Goal: Book appointment/travel/reservation

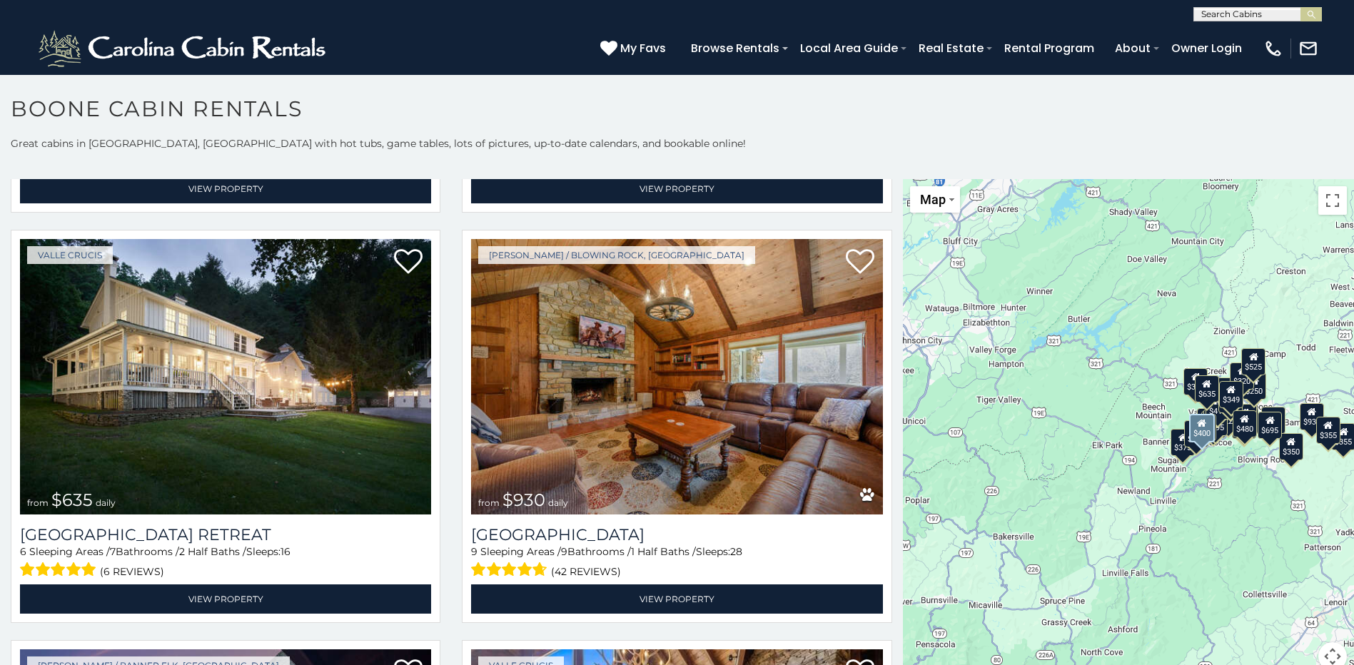
scroll to position [928, 0]
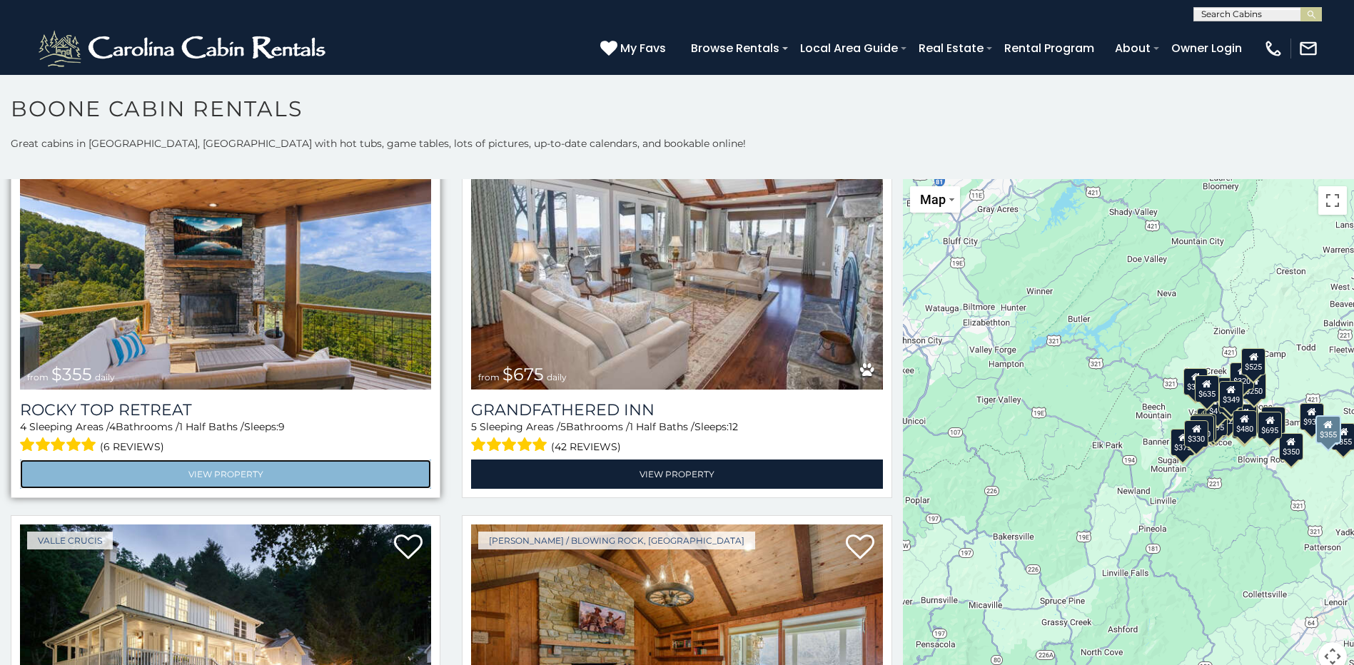
click at [239, 467] on link "View Property" at bounding box center [225, 474] width 411 height 29
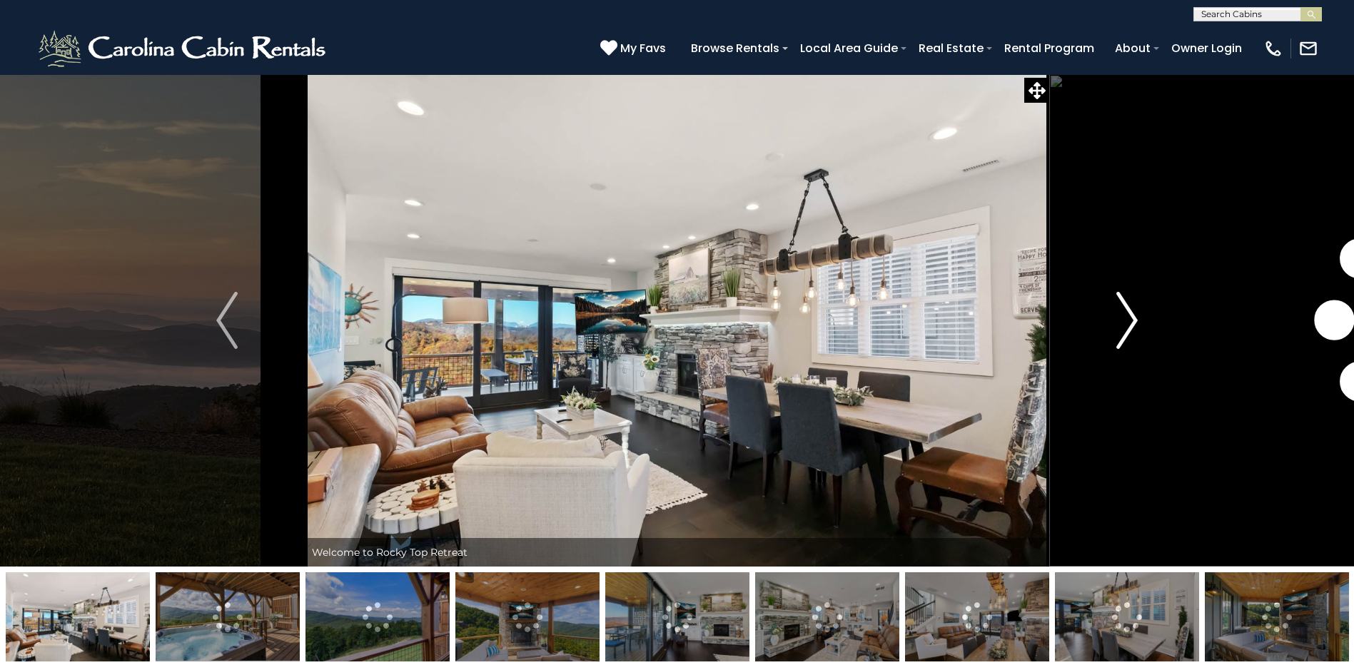
click at [1127, 320] on img "Next" at bounding box center [1126, 320] width 21 height 57
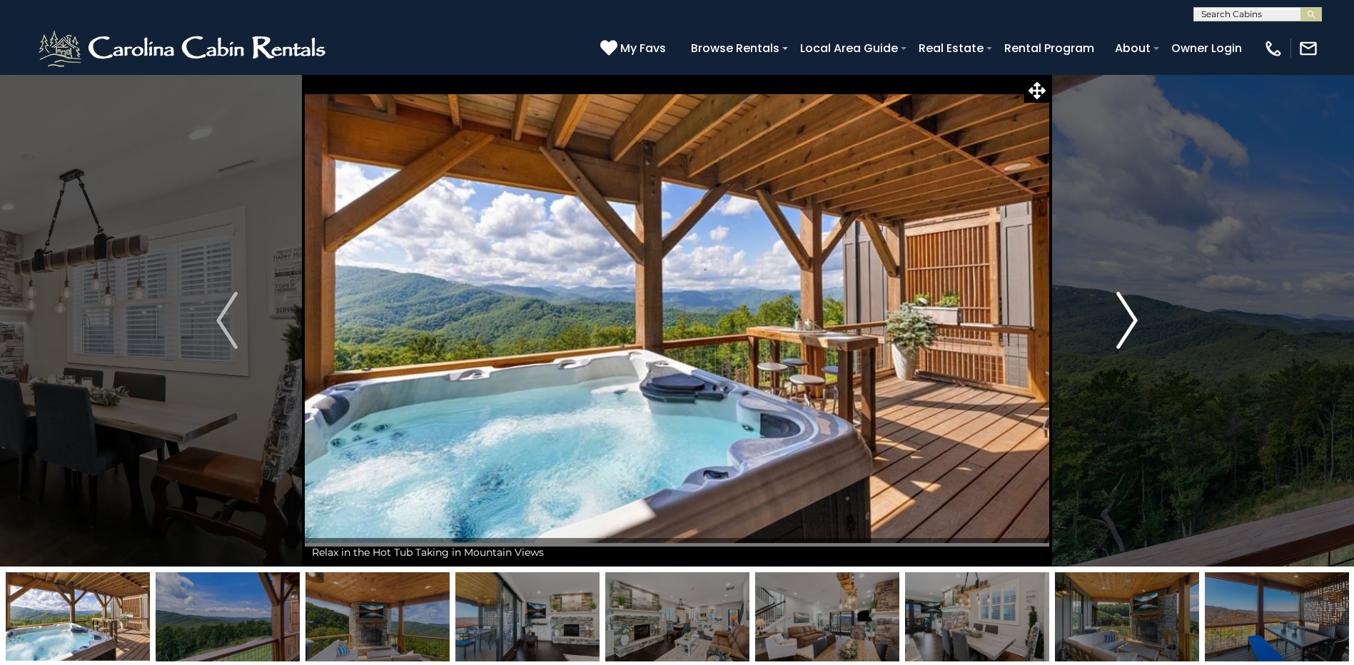
click at [1127, 320] on img "Next" at bounding box center [1126, 320] width 21 height 57
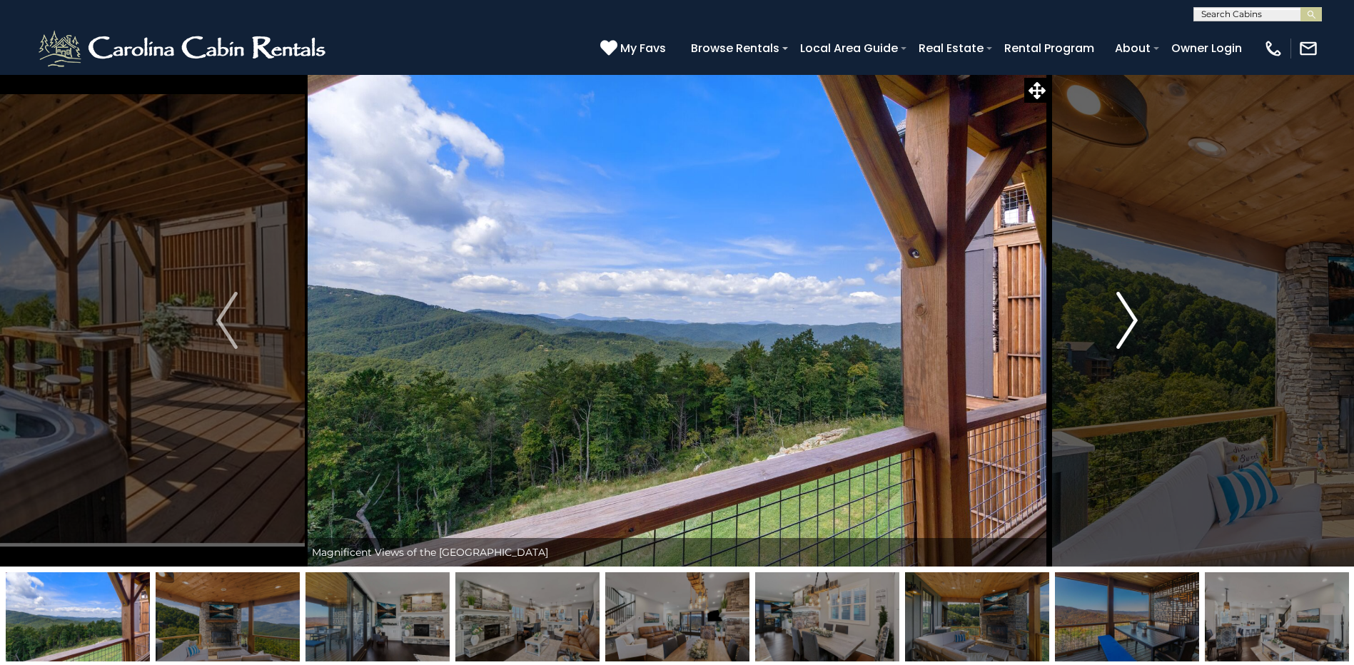
click at [1127, 320] on img "Next" at bounding box center [1126, 320] width 21 height 57
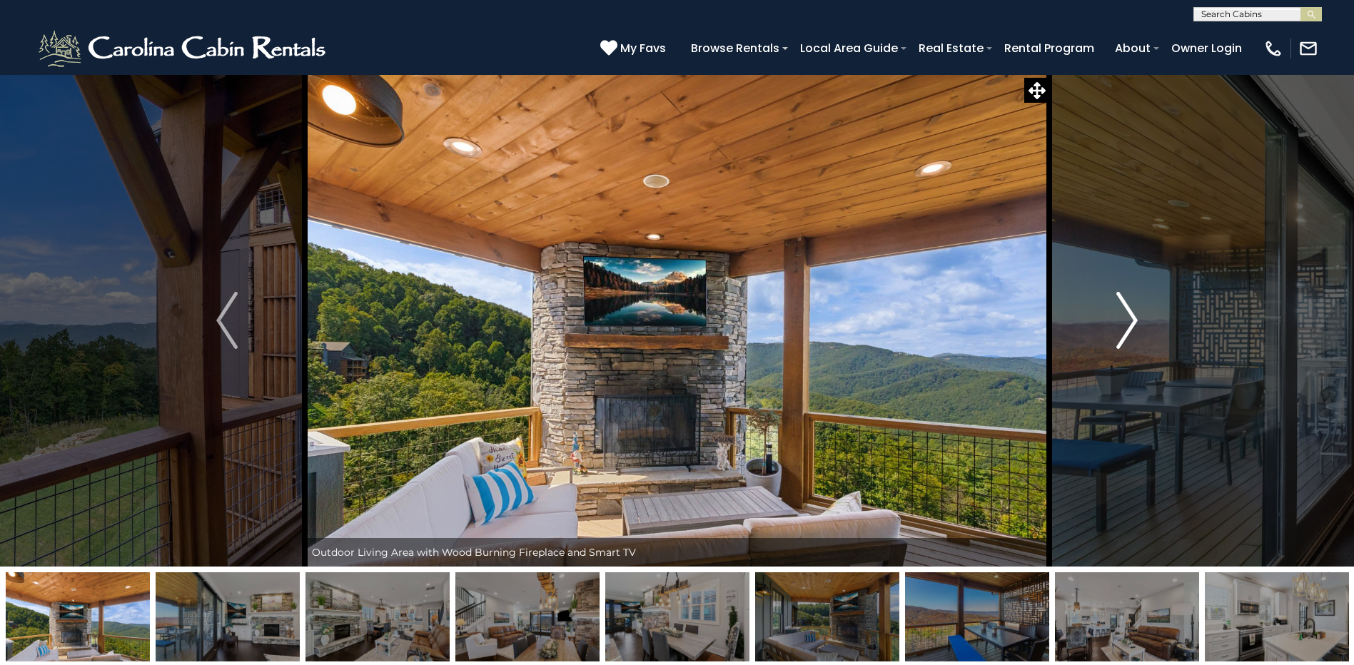
click at [1127, 320] on img "Next" at bounding box center [1126, 320] width 21 height 57
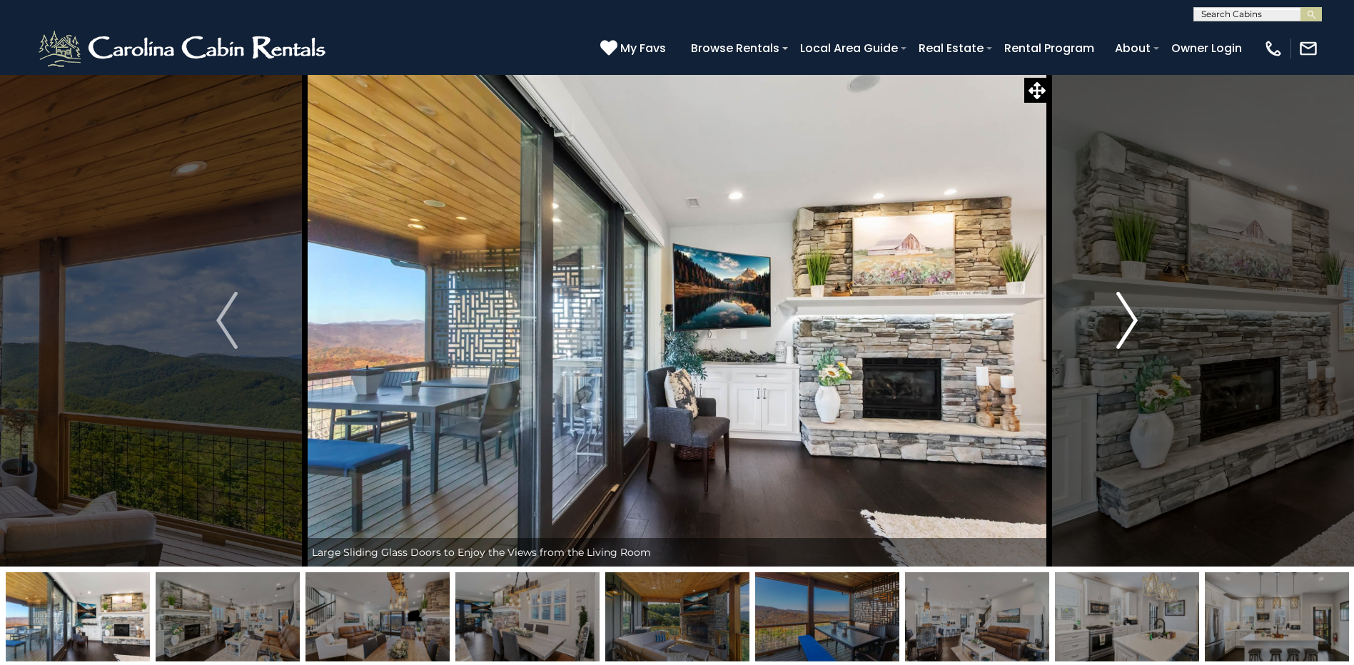
click at [1127, 320] on img "Next" at bounding box center [1126, 320] width 21 height 57
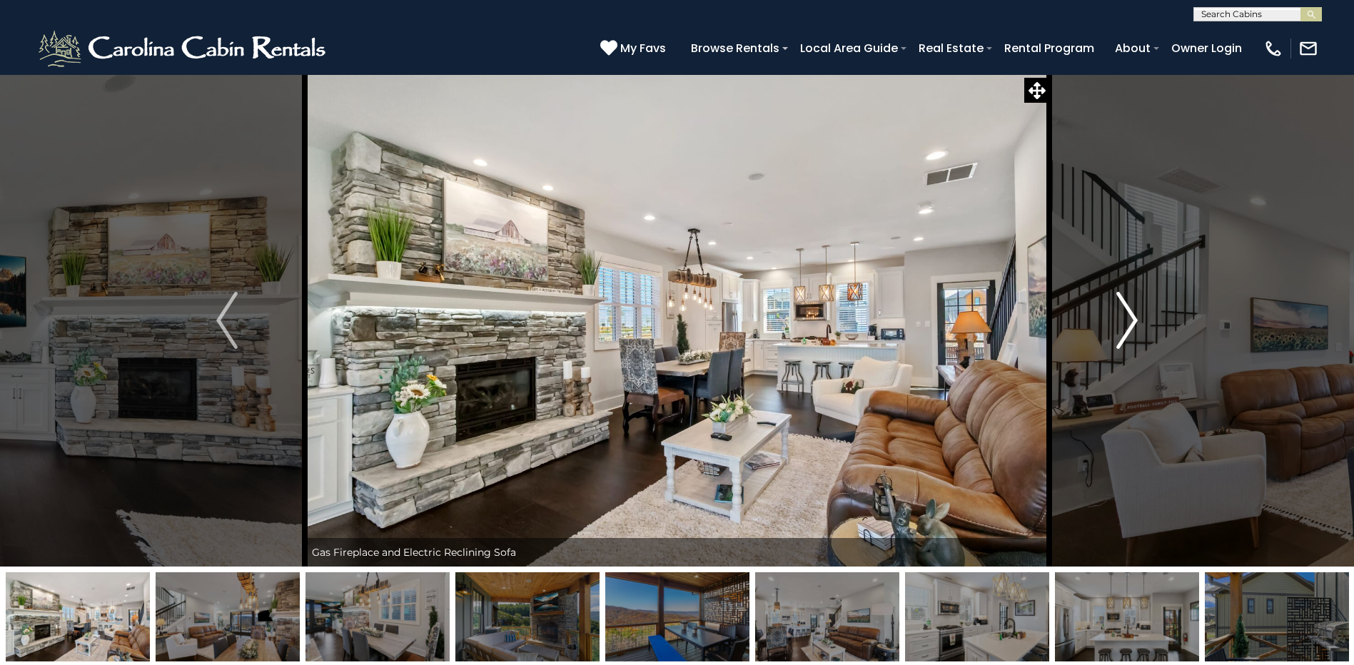
click at [1127, 320] on img "Next" at bounding box center [1126, 320] width 21 height 57
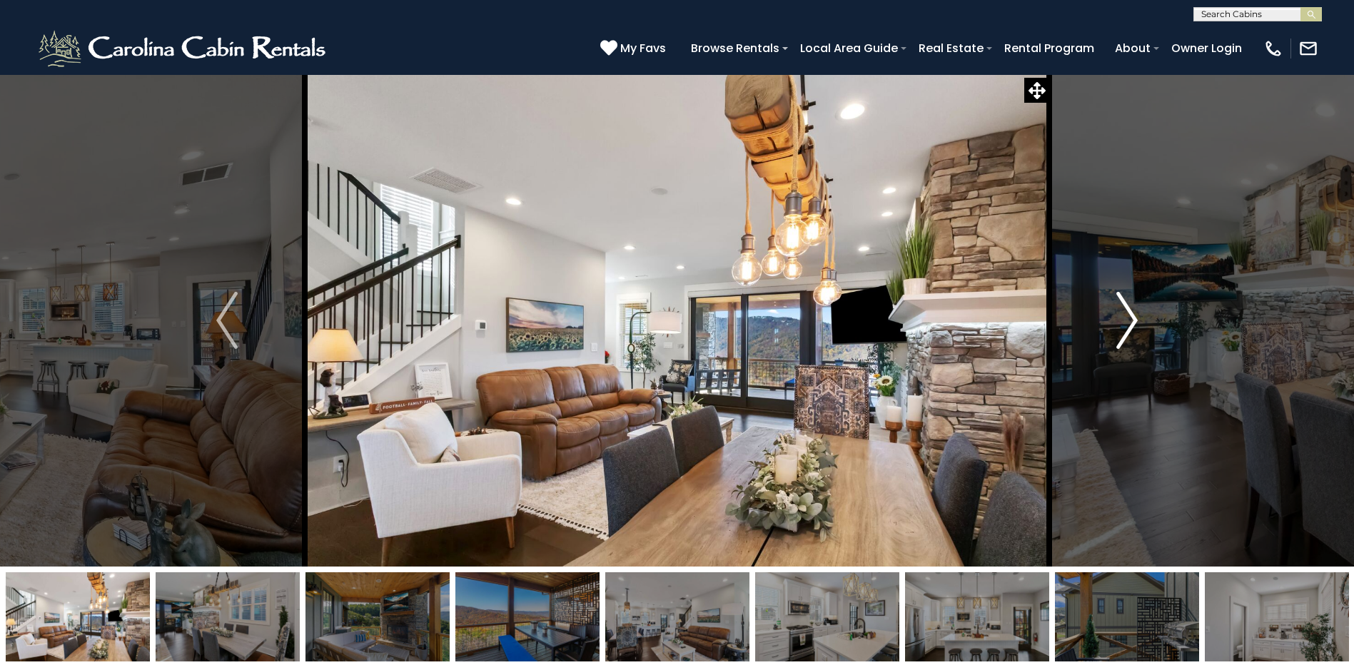
click at [1127, 320] on img "Next" at bounding box center [1126, 320] width 21 height 57
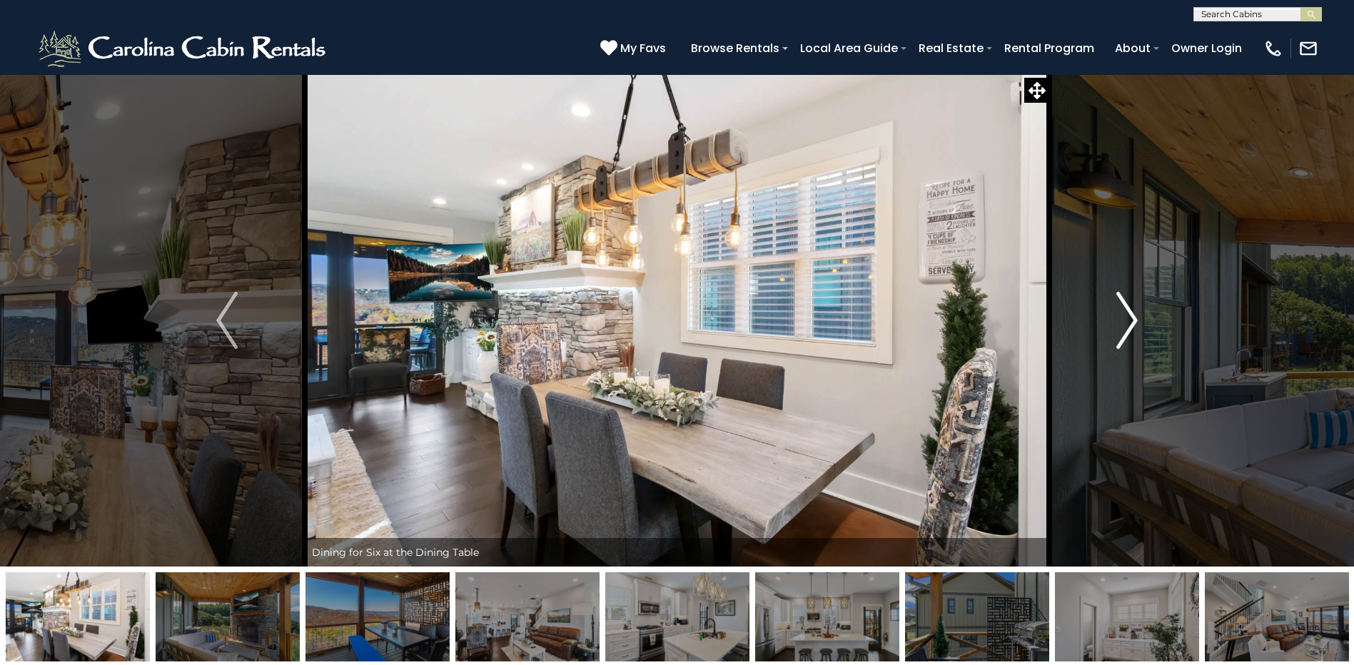
click at [1127, 320] on img "Next" at bounding box center [1126, 320] width 21 height 57
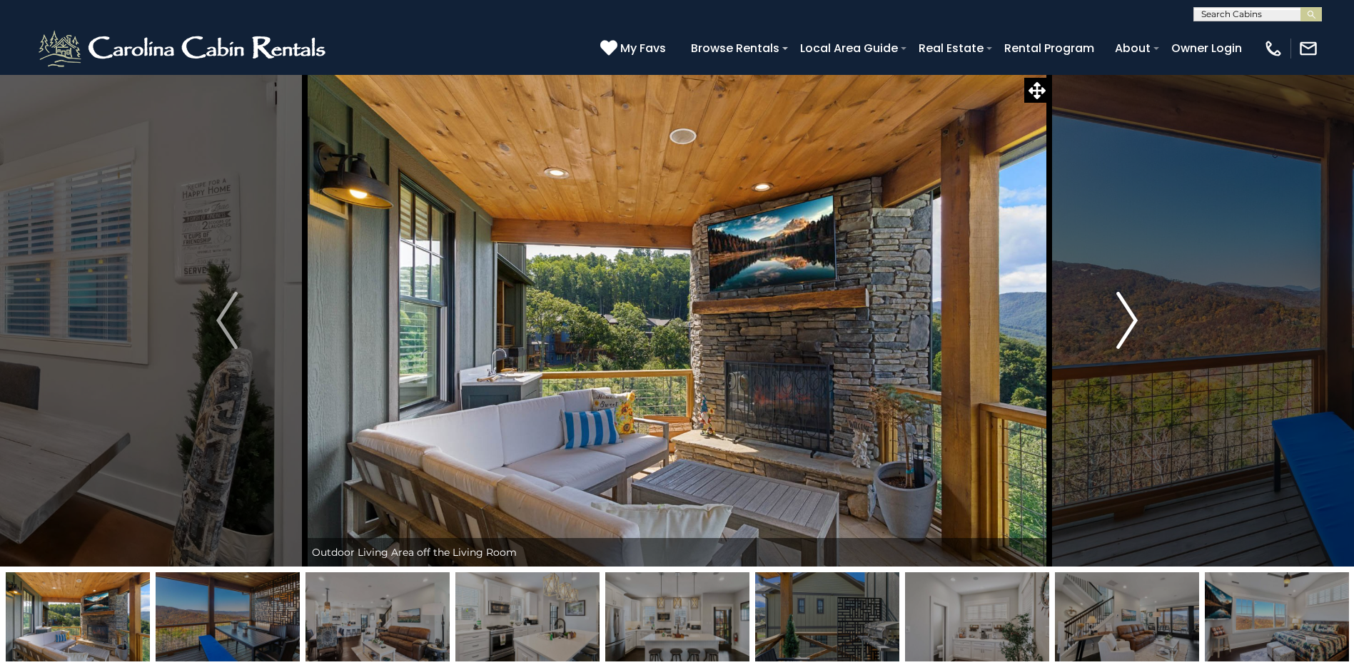
click at [1127, 320] on img "Next" at bounding box center [1126, 320] width 21 height 57
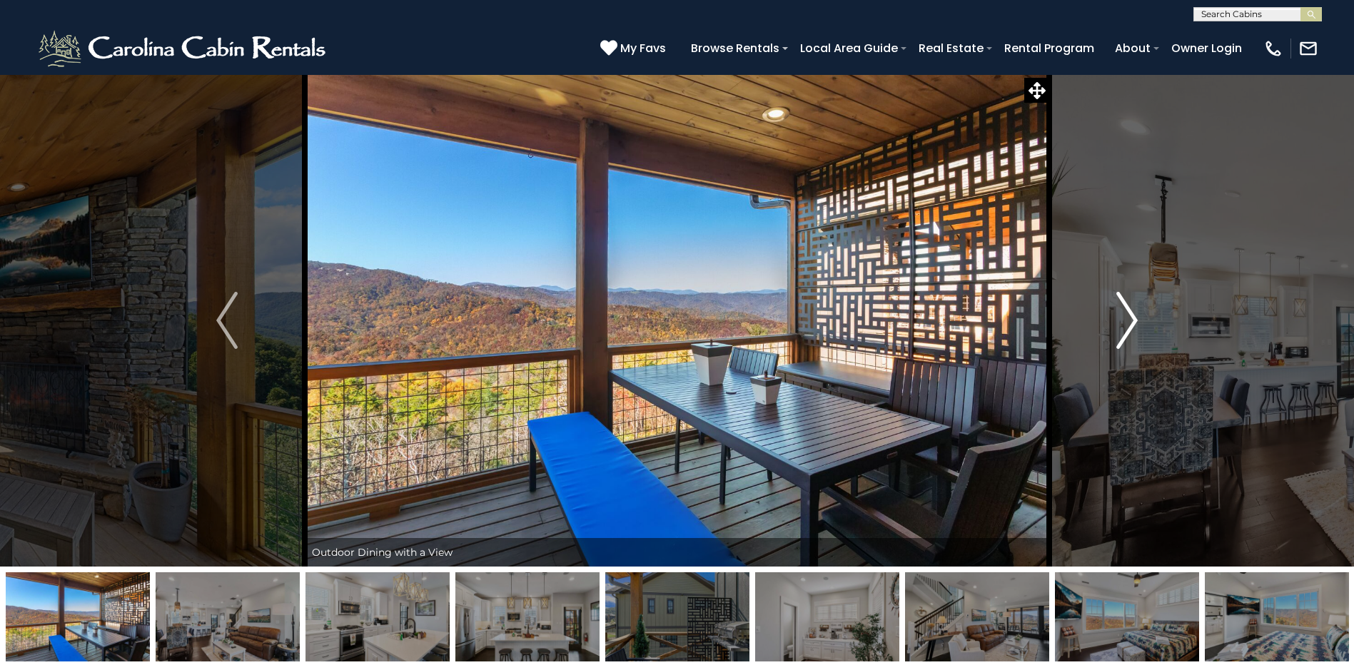
click at [1127, 320] on img "Next" at bounding box center [1126, 320] width 21 height 57
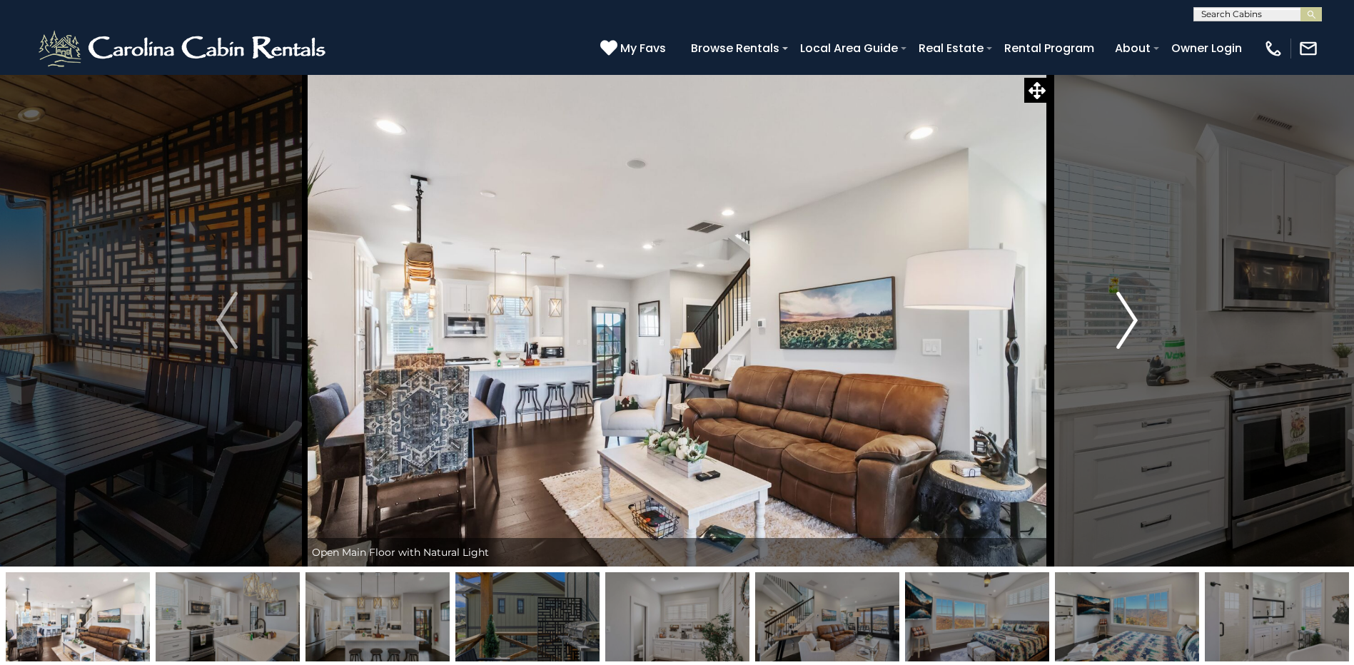
click at [1127, 320] on img "Next" at bounding box center [1126, 320] width 21 height 57
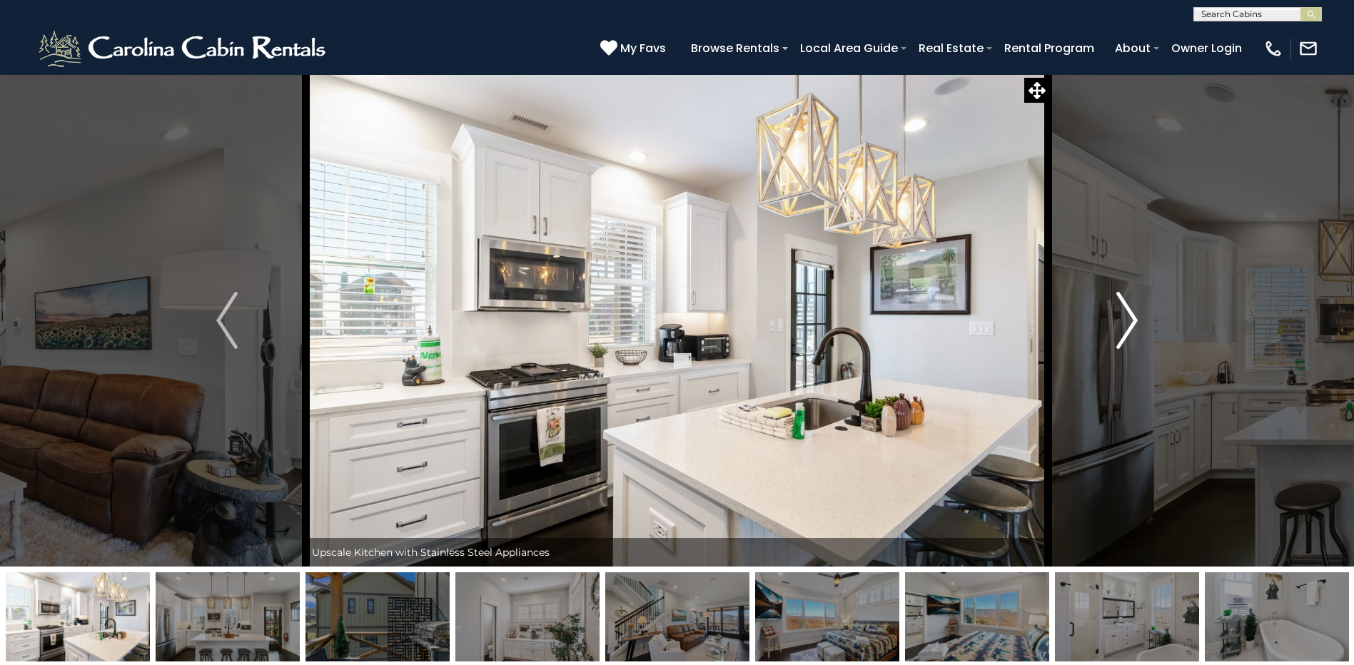
click at [1127, 320] on img "Next" at bounding box center [1126, 320] width 21 height 57
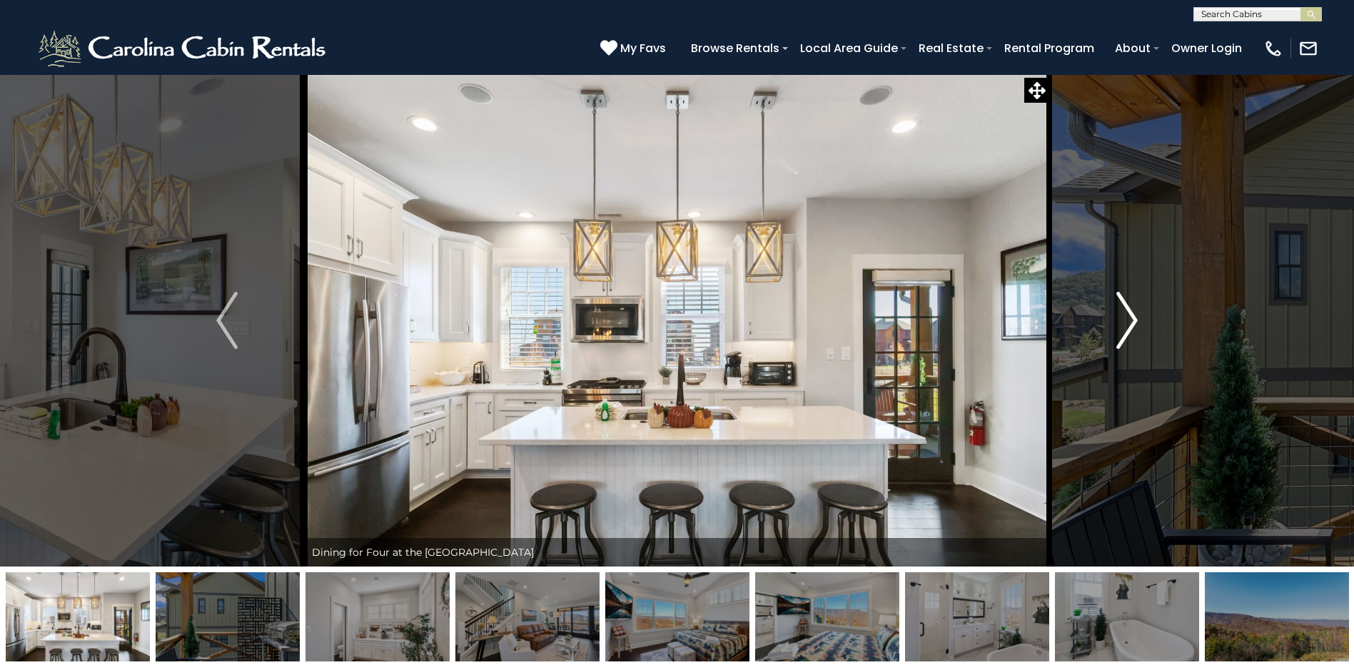
click at [1127, 320] on img "Next" at bounding box center [1126, 320] width 21 height 57
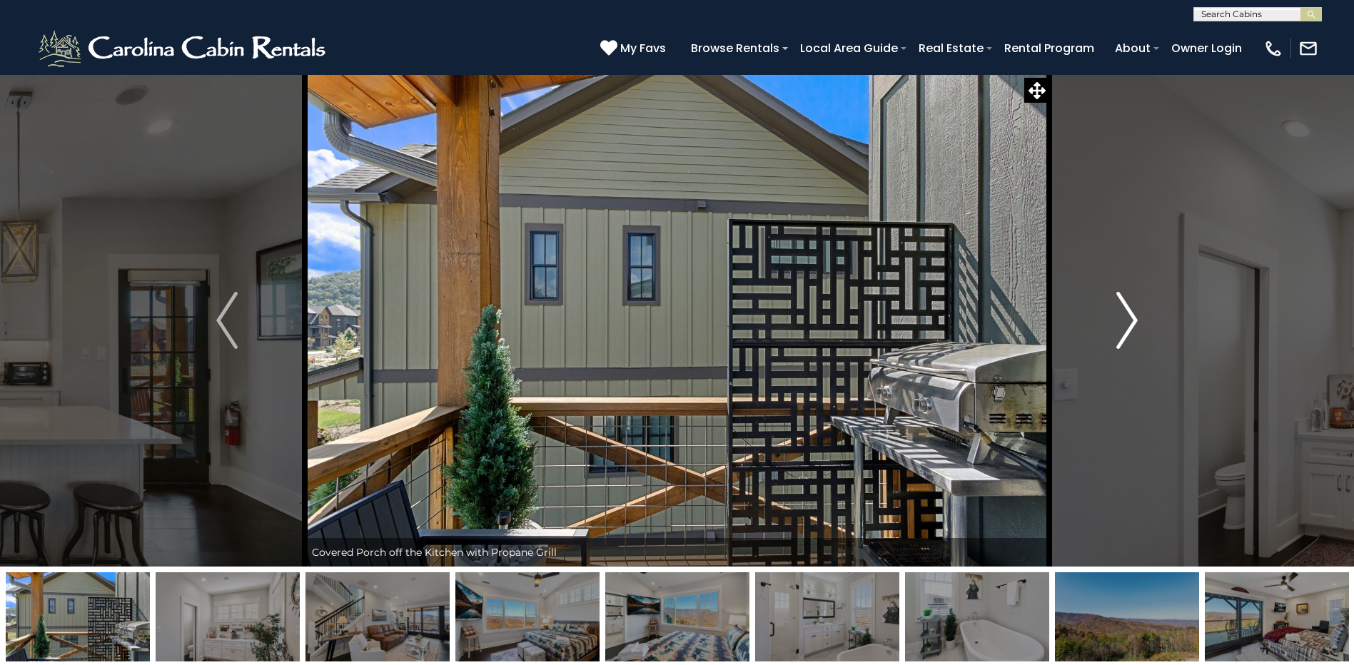
click at [1127, 320] on img "Next" at bounding box center [1126, 320] width 21 height 57
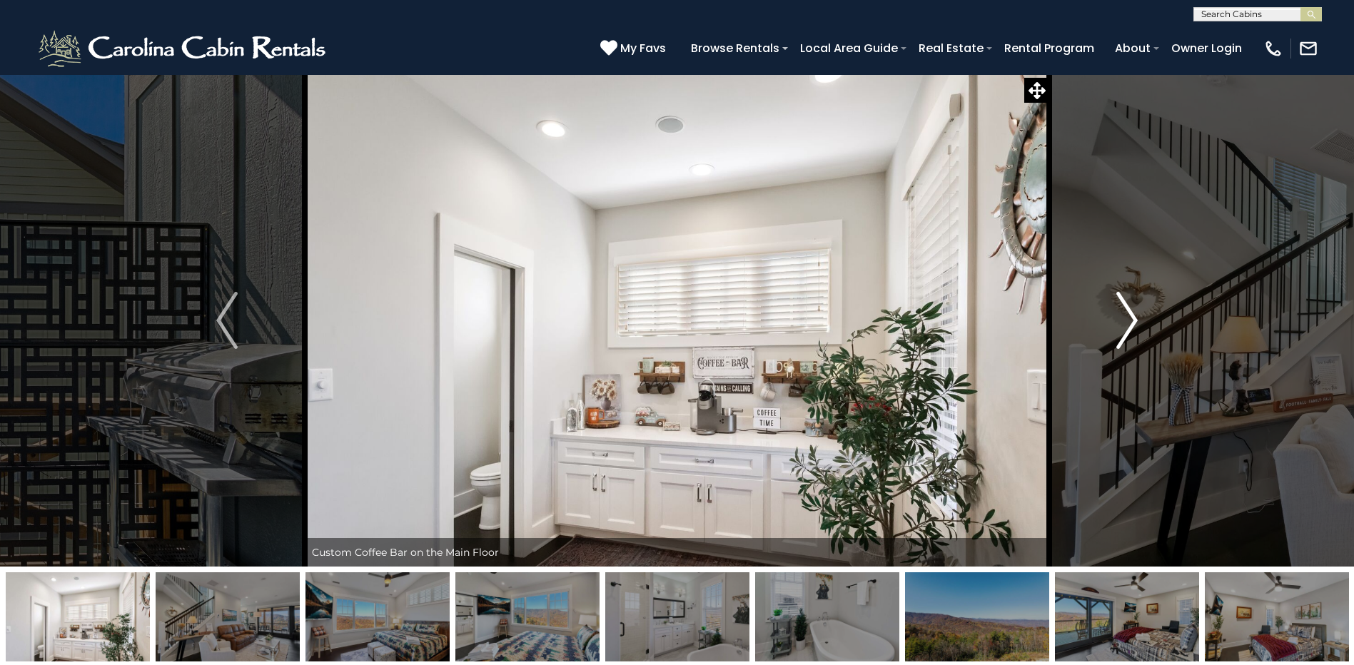
click at [1127, 320] on img "Next" at bounding box center [1126, 320] width 21 height 57
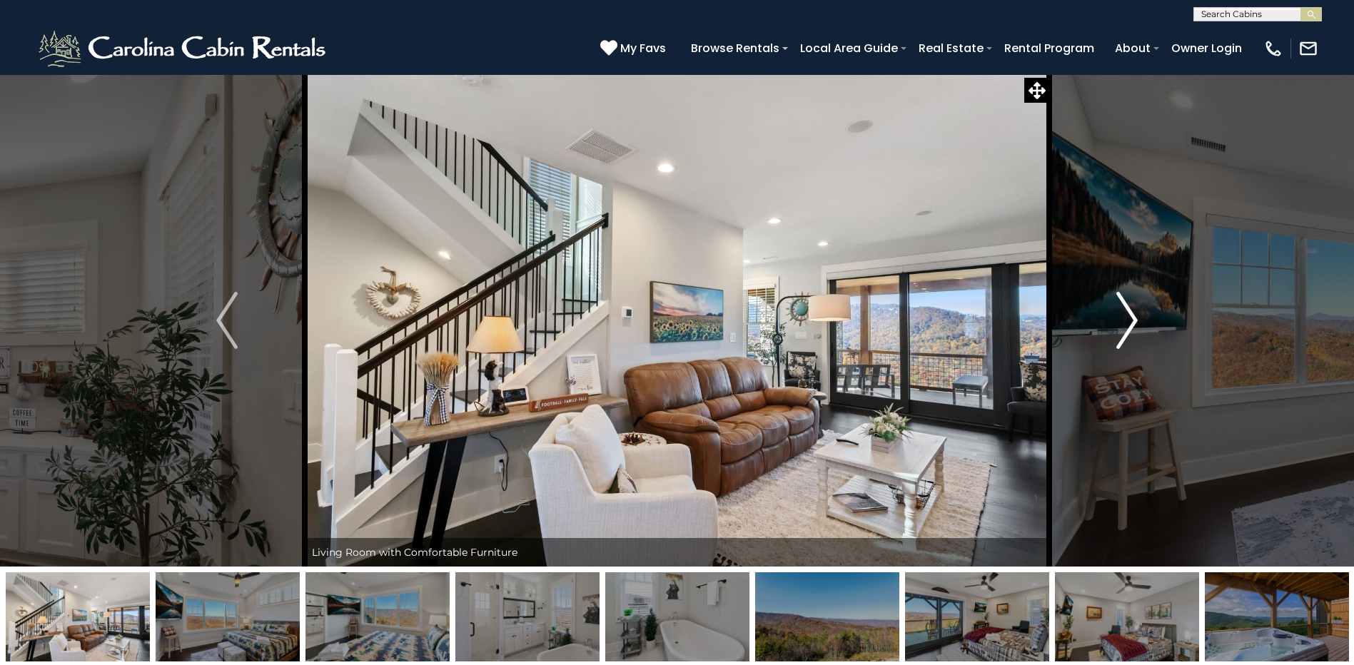
click at [1127, 320] on img "Next" at bounding box center [1126, 320] width 21 height 57
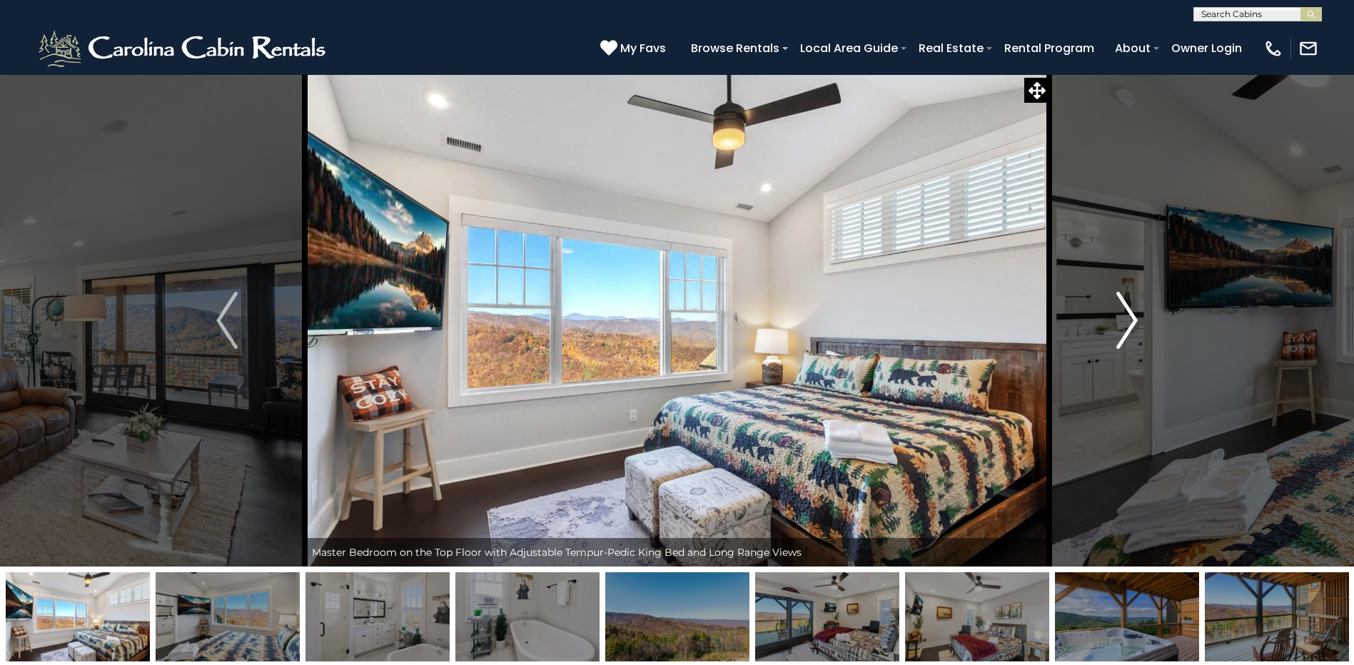
click at [1127, 320] on img "Next" at bounding box center [1126, 320] width 21 height 57
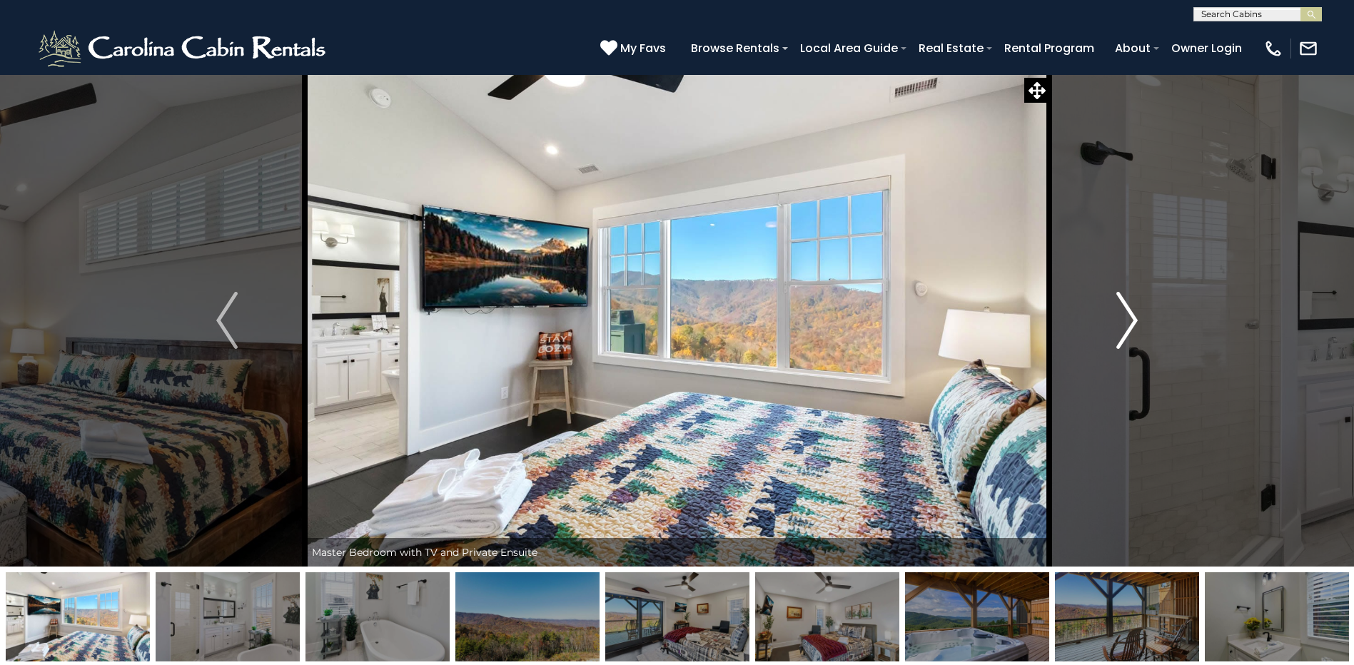
click at [1127, 320] on img "Next" at bounding box center [1126, 320] width 21 height 57
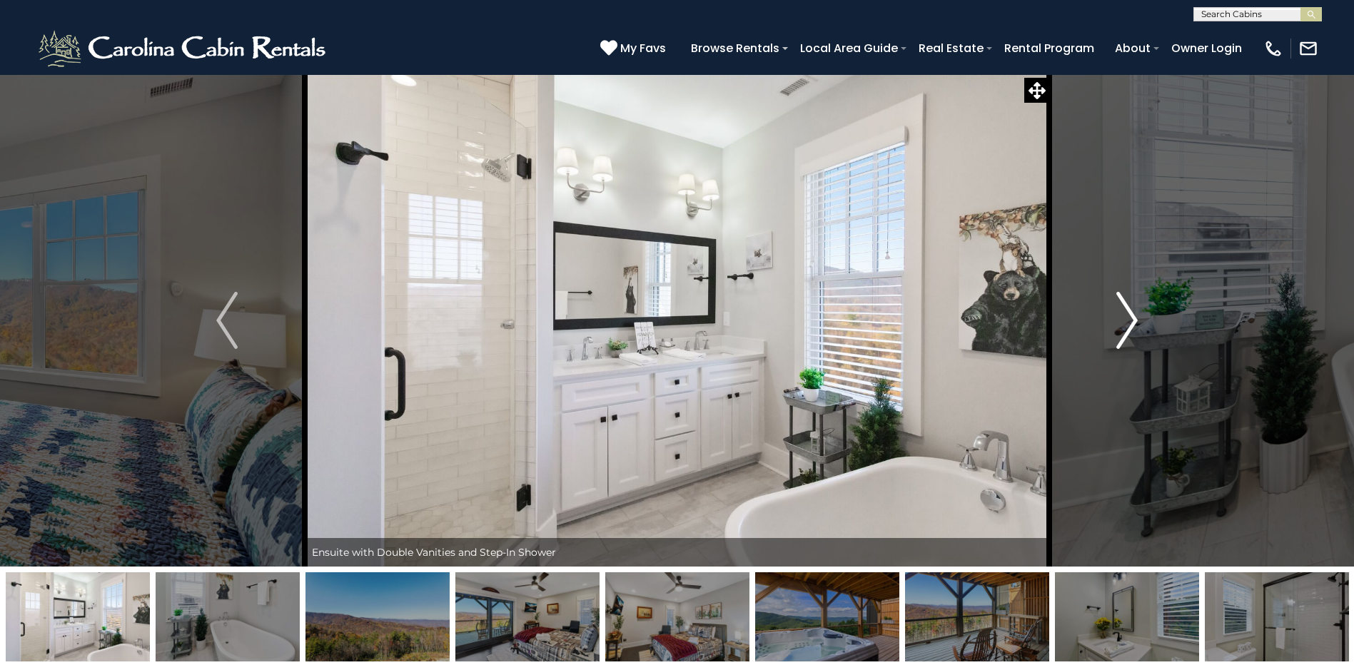
click at [1127, 320] on img "Next" at bounding box center [1126, 320] width 21 height 57
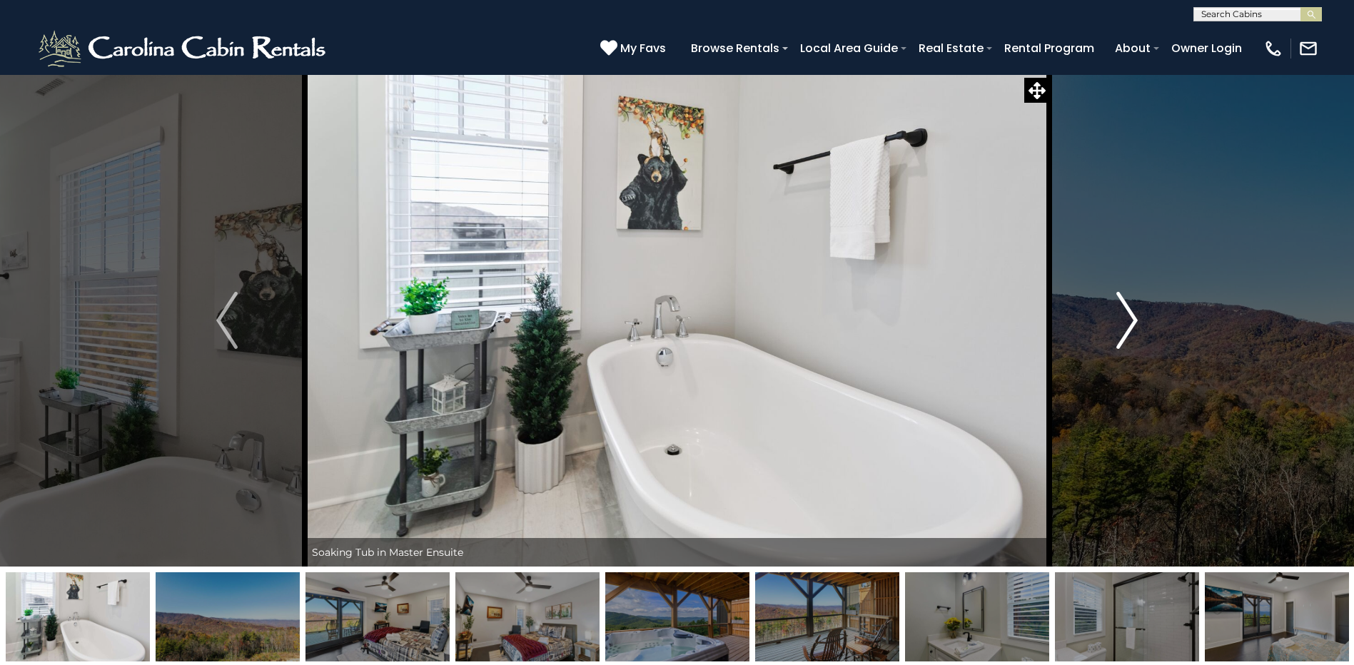
click at [1127, 320] on img "Next" at bounding box center [1126, 320] width 21 height 57
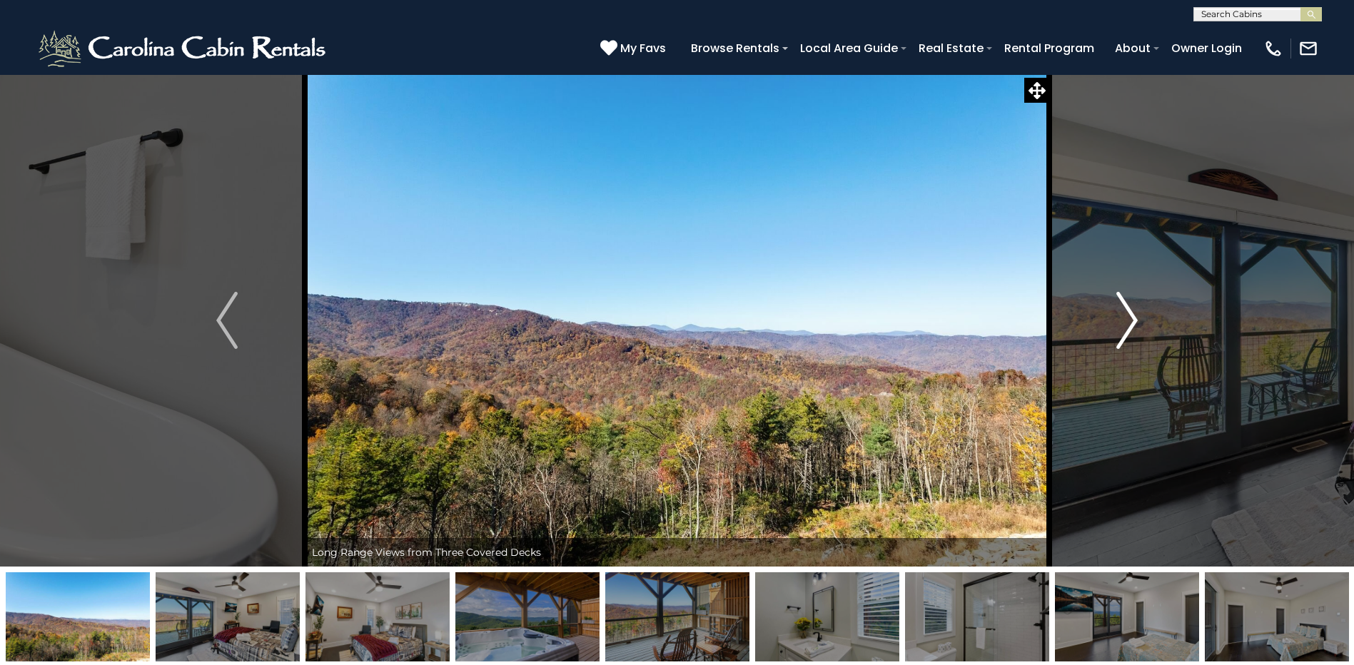
click at [1127, 320] on img "Next" at bounding box center [1126, 320] width 21 height 57
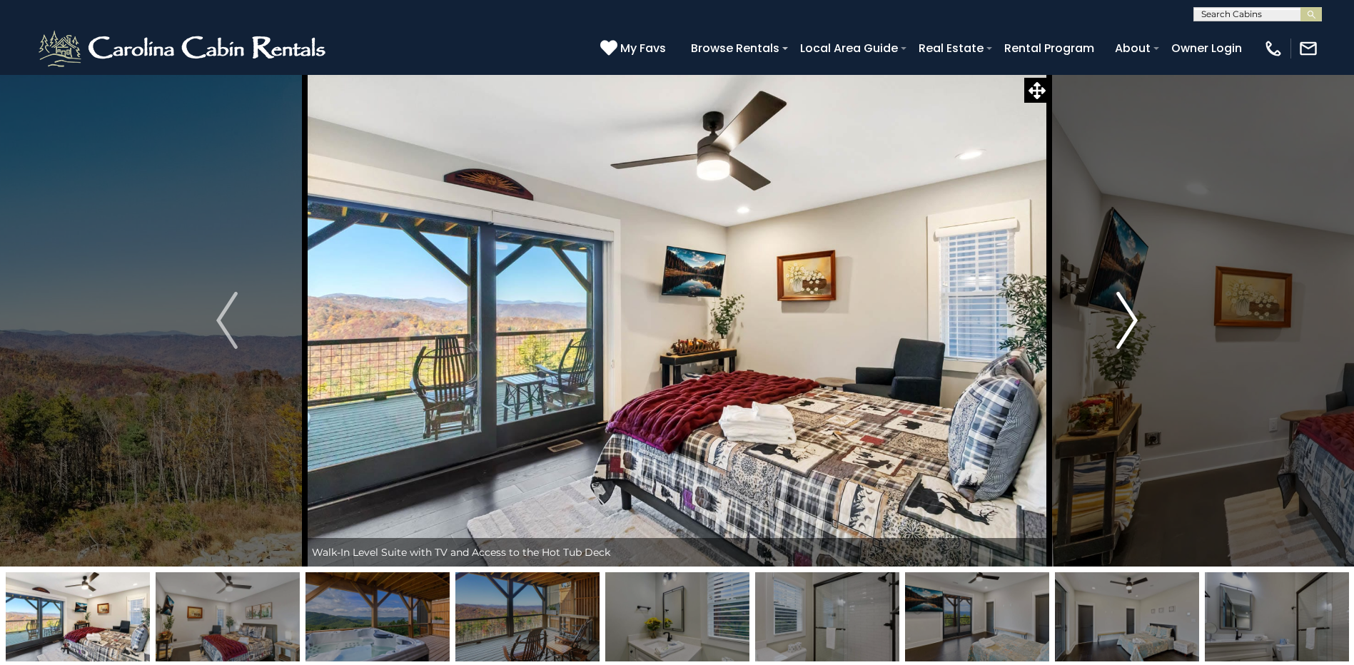
click at [1127, 320] on img "Next" at bounding box center [1126, 320] width 21 height 57
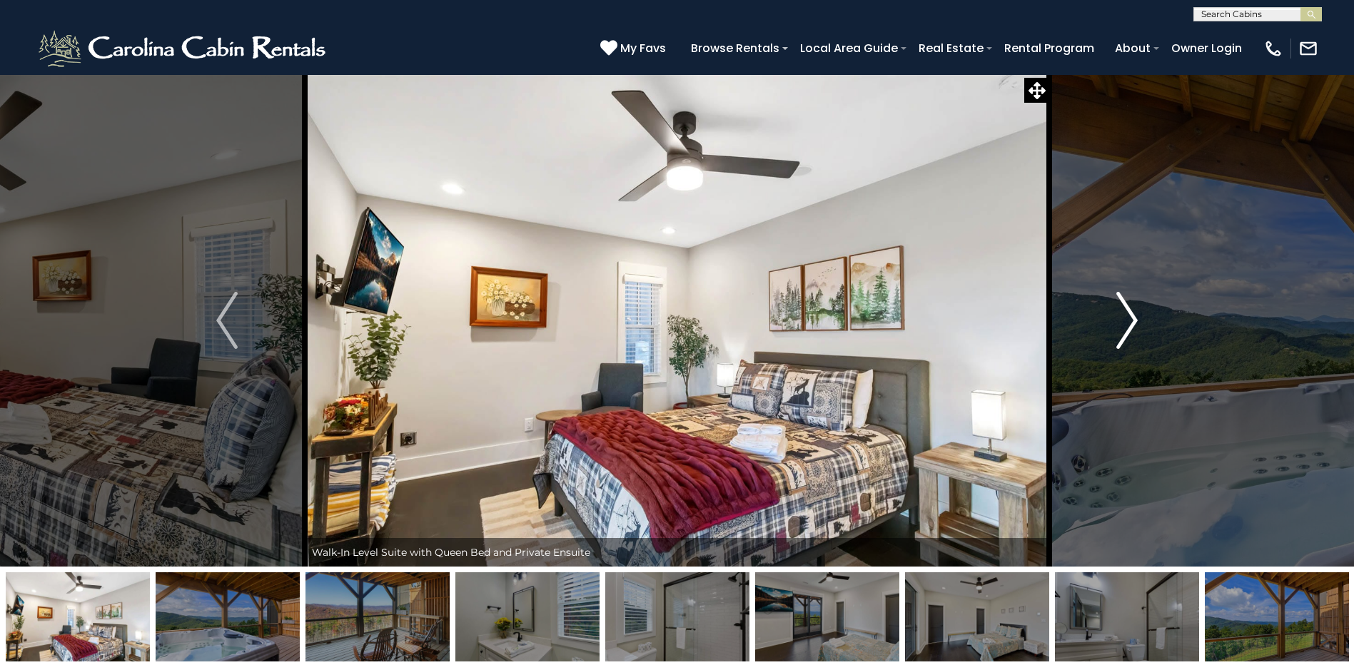
click at [1127, 320] on img "Next" at bounding box center [1126, 320] width 21 height 57
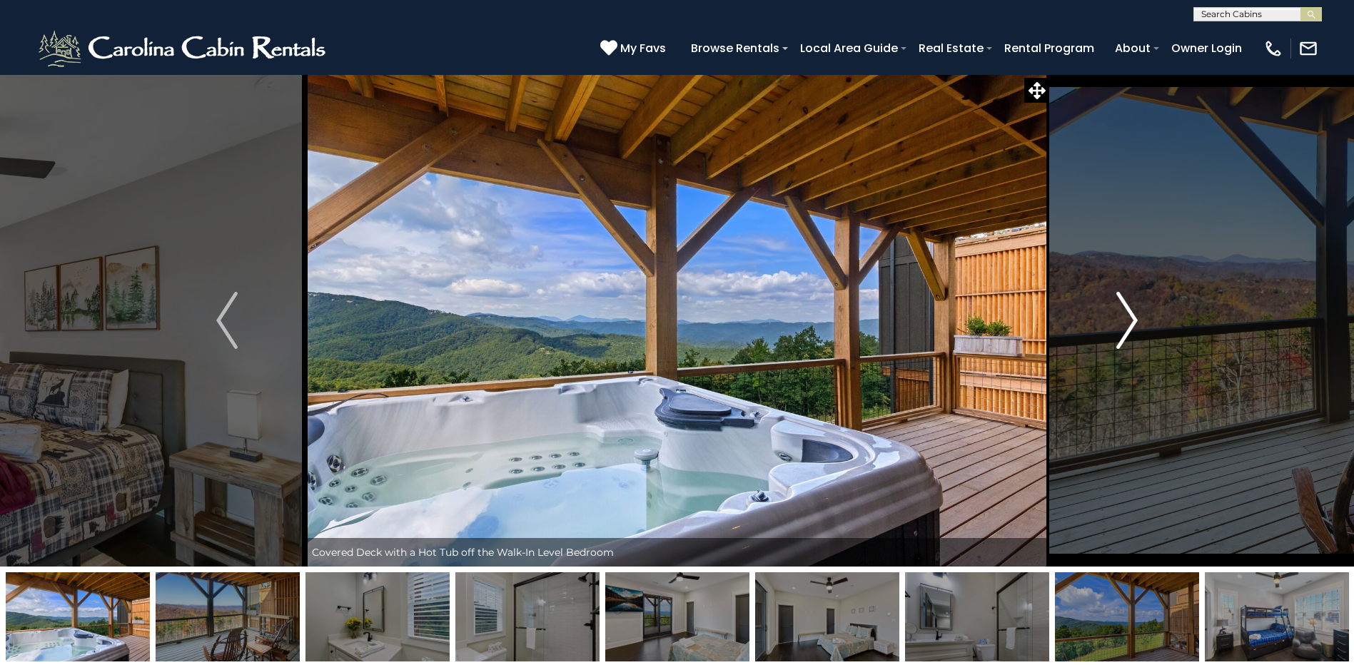
click at [1127, 320] on img "Next" at bounding box center [1126, 320] width 21 height 57
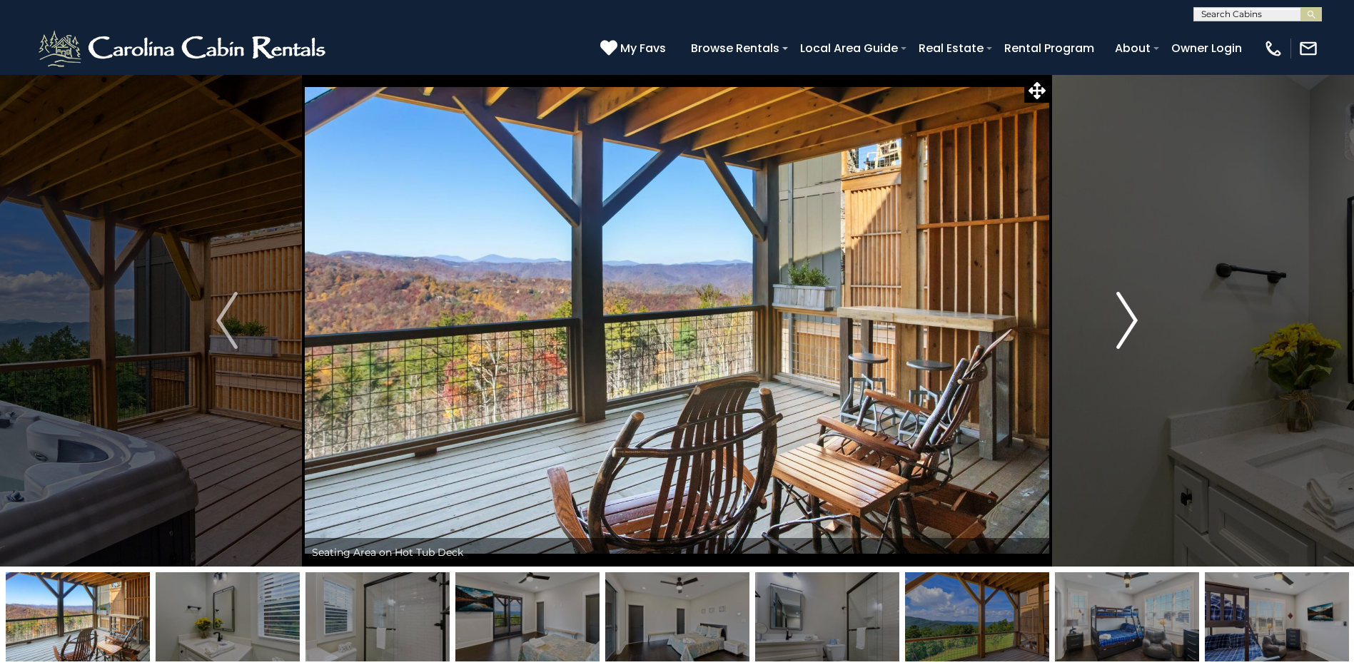
click at [1127, 320] on img "Next" at bounding box center [1126, 320] width 21 height 57
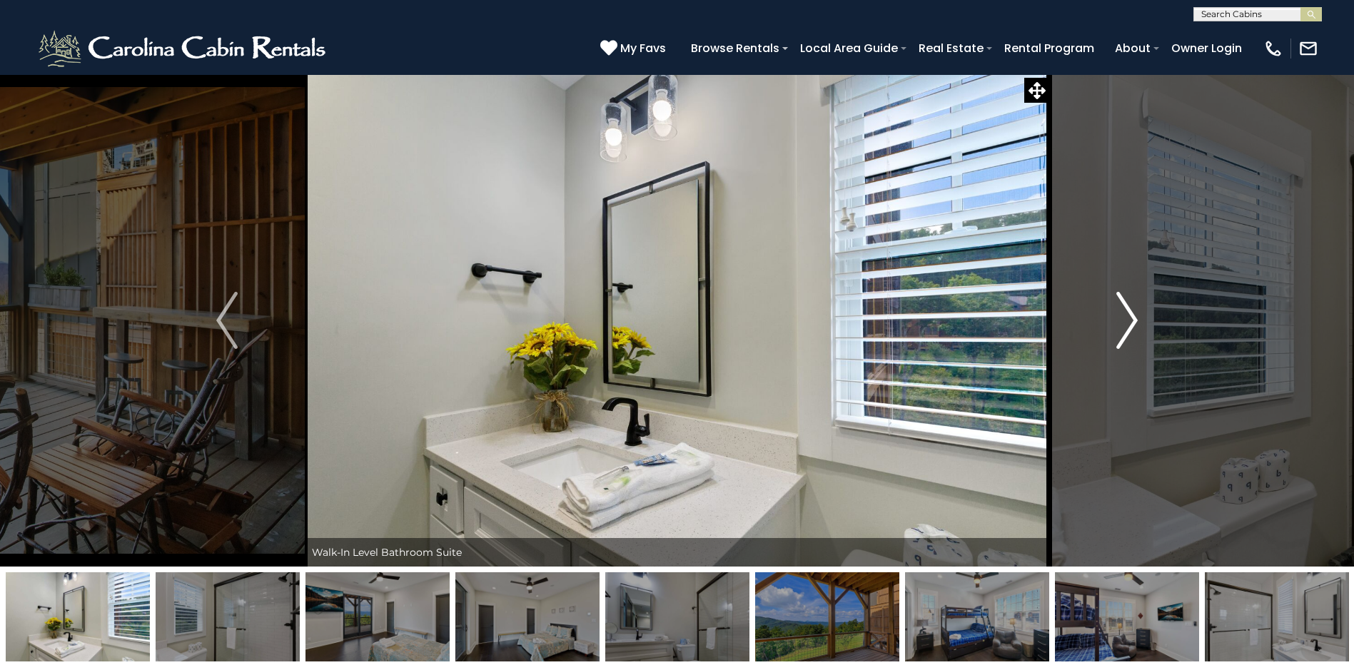
click at [1127, 320] on img "Next" at bounding box center [1126, 320] width 21 height 57
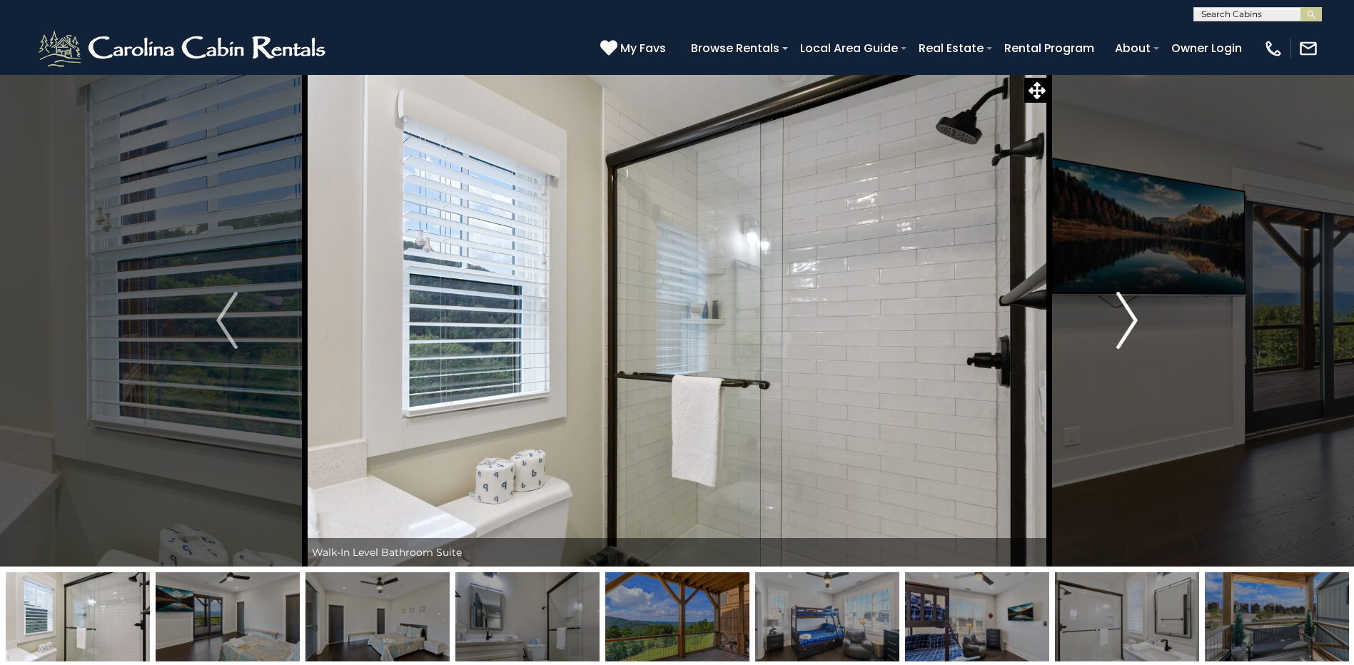
click at [1127, 320] on img "Next" at bounding box center [1126, 320] width 21 height 57
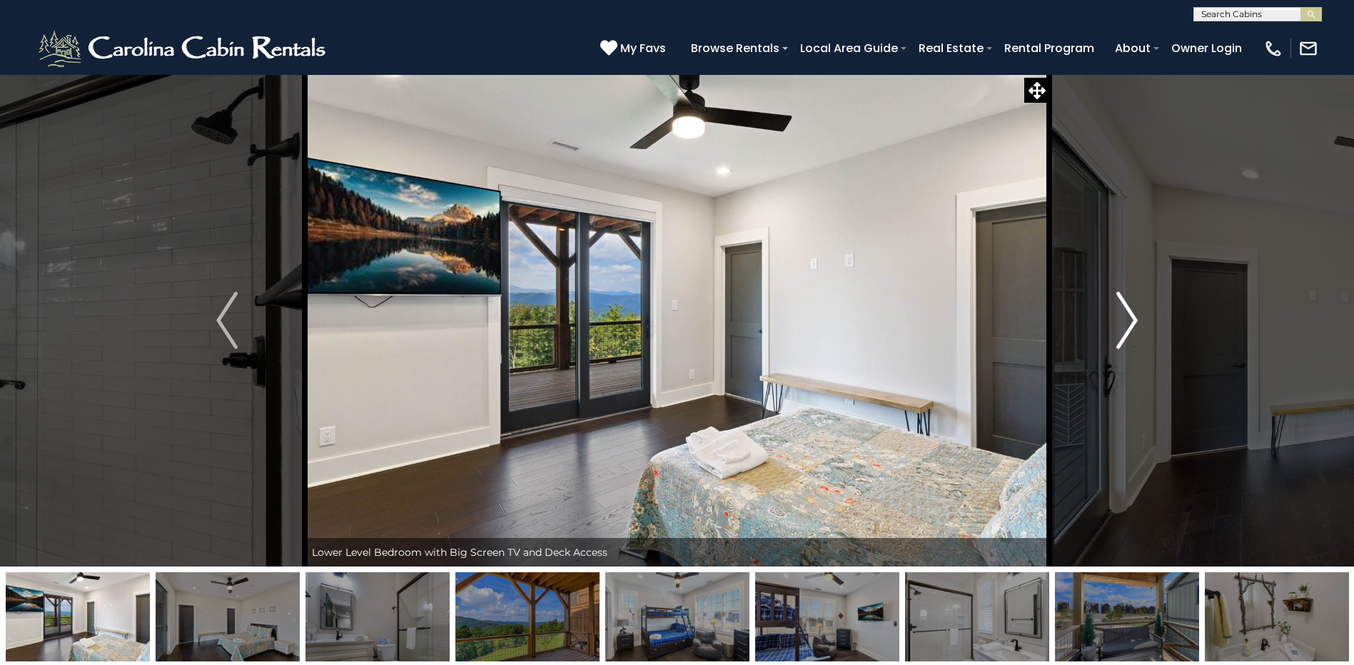
click at [1127, 320] on img "Next" at bounding box center [1126, 320] width 21 height 57
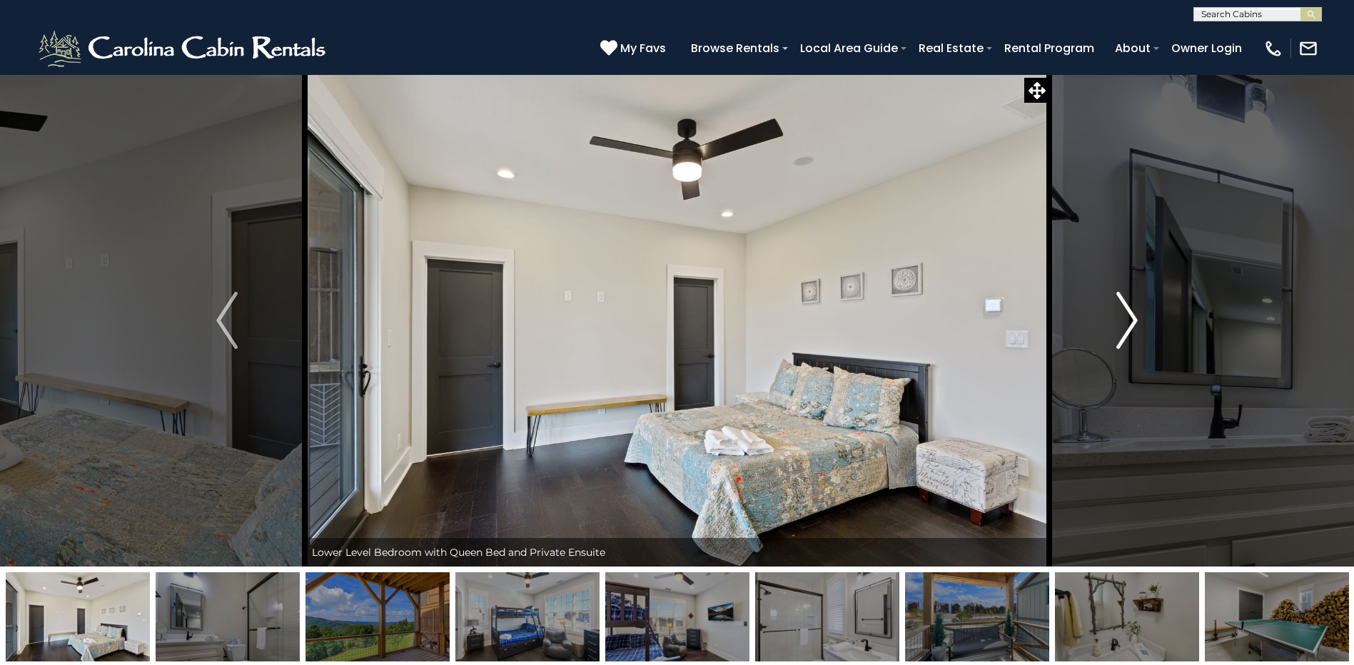
click at [1127, 320] on img "Next" at bounding box center [1126, 320] width 21 height 57
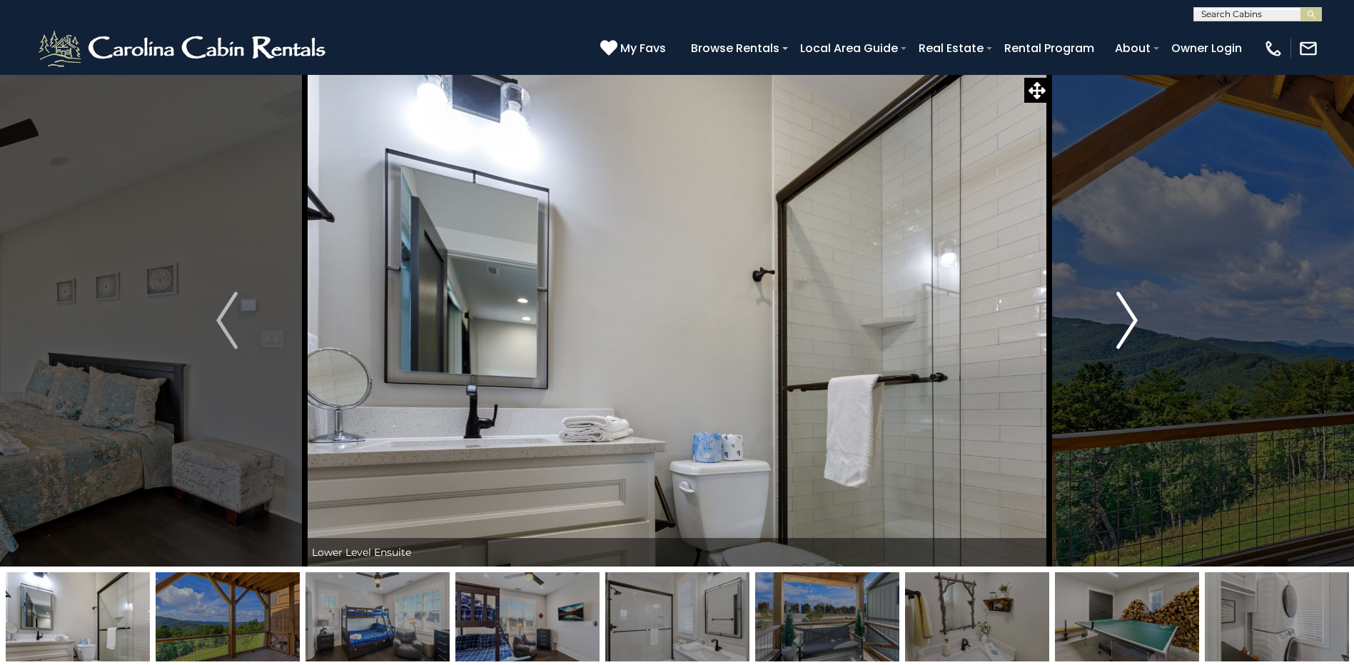
click at [1127, 320] on img "Next" at bounding box center [1126, 320] width 21 height 57
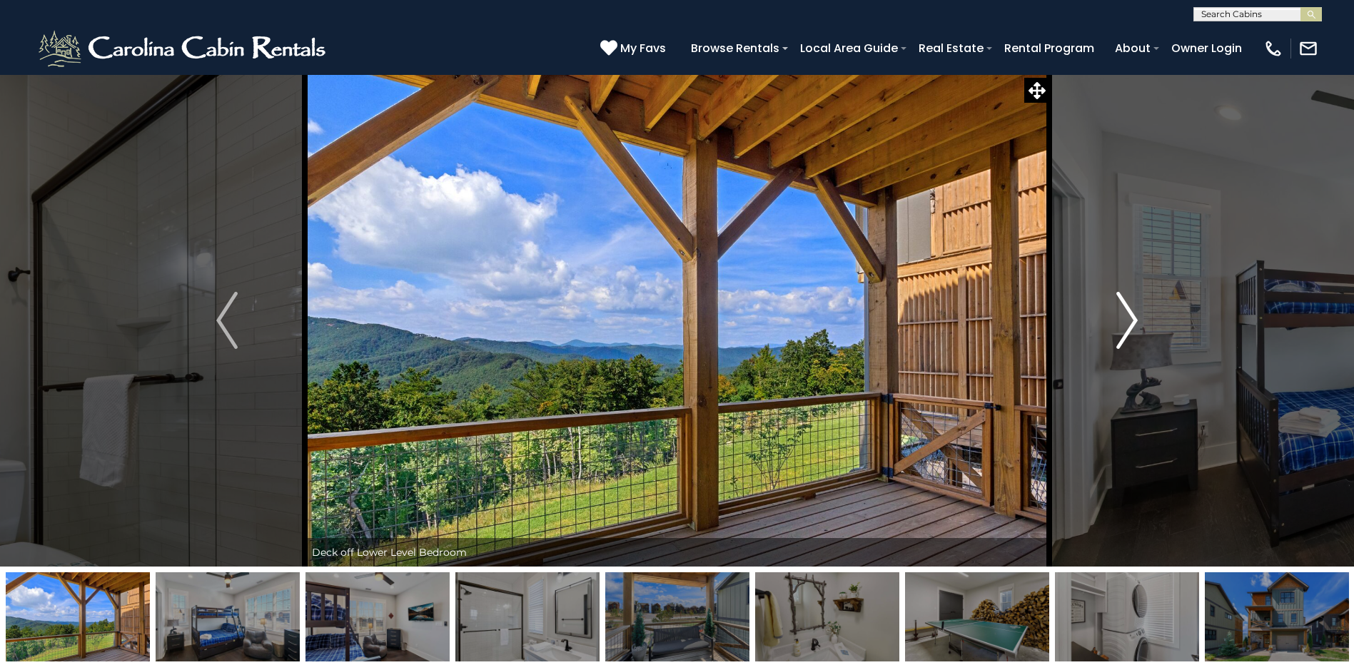
click at [1127, 320] on img "Next" at bounding box center [1126, 320] width 21 height 57
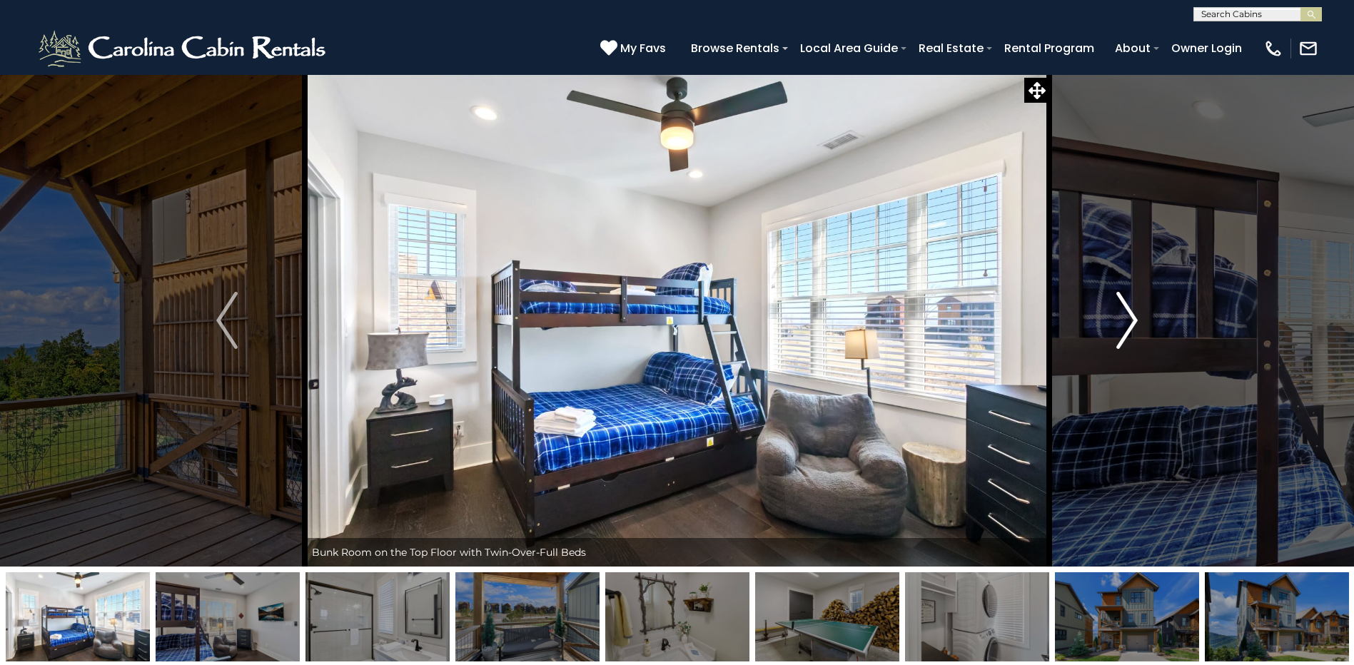
click at [1127, 320] on img "Next" at bounding box center [1126, 320] width 21 height 57
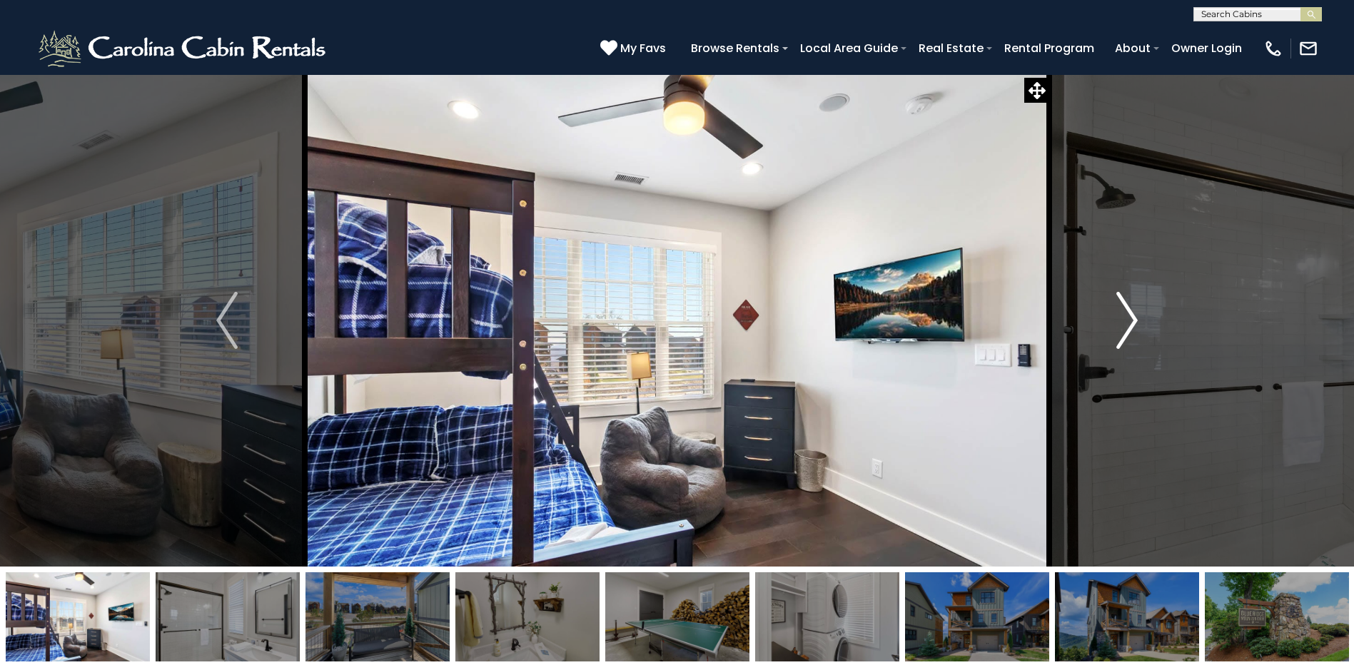
click at [1127, 320] on img "Next" at bounding box center [1126, 320] width 21 height 57
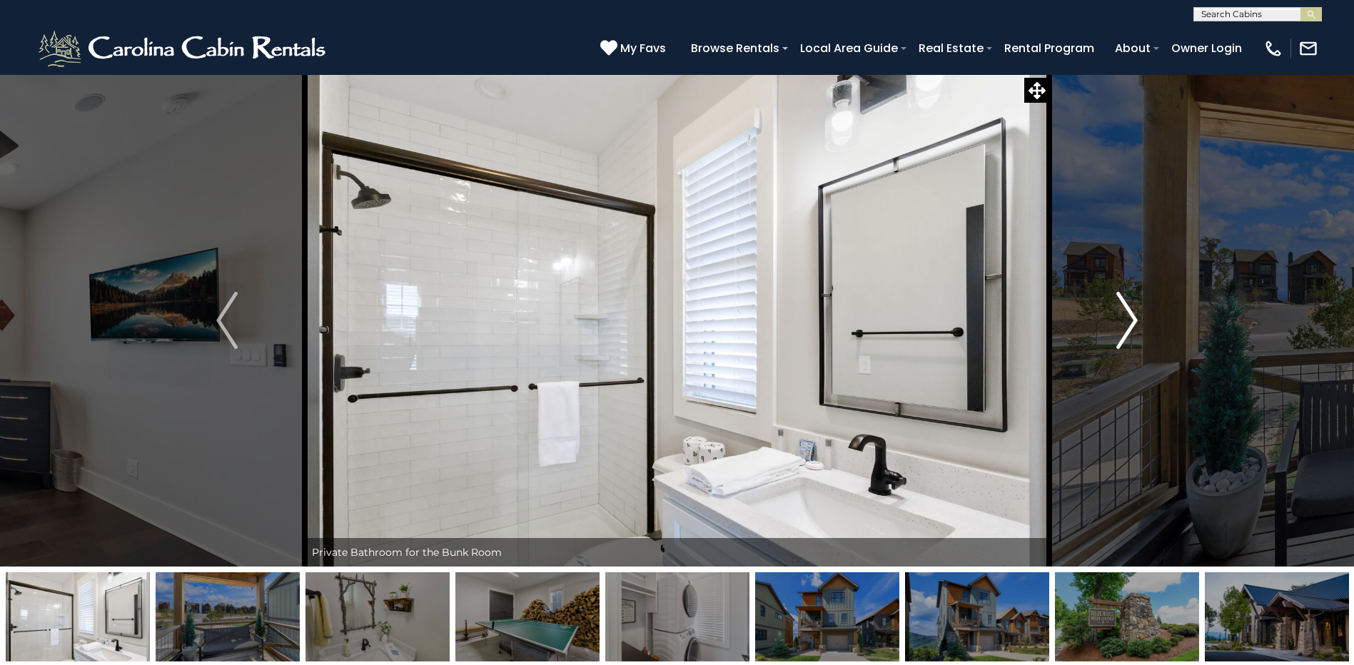
click at [1127, 320] on img "Next" at bounding box center [1126, 320] width 21 height 57
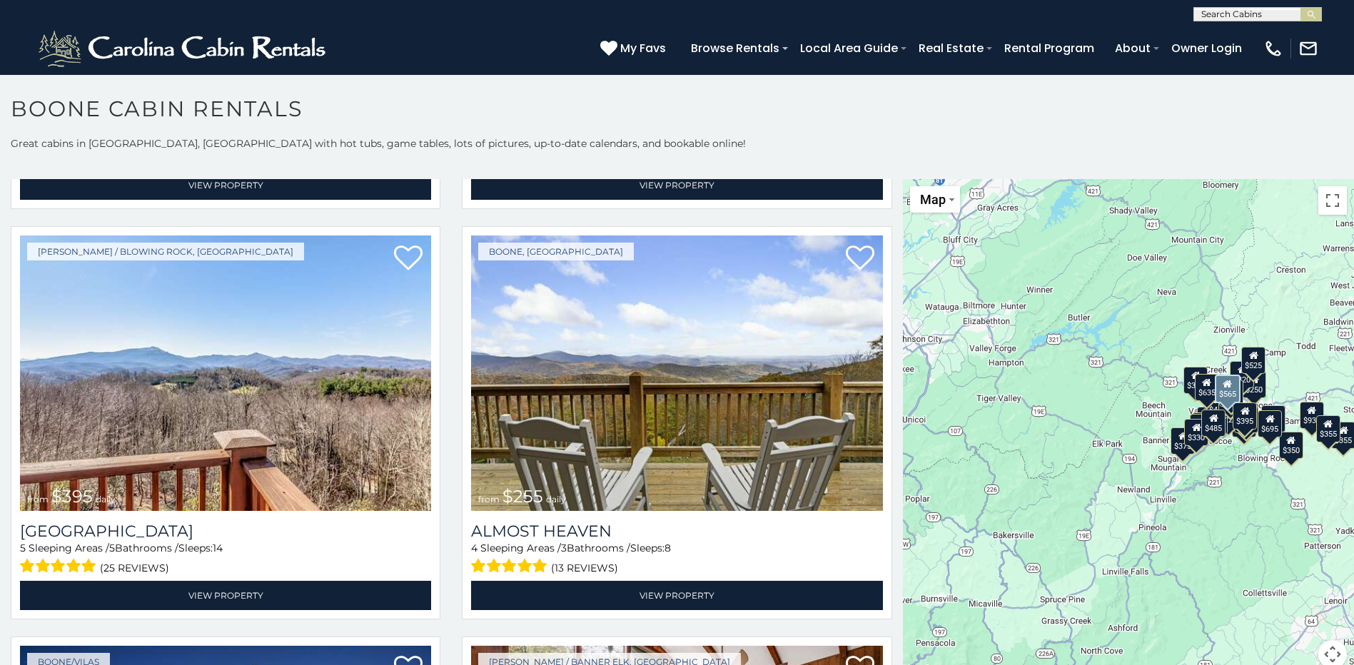
scroll to position [2855, 0]
